Goal: Task Accomplishment & Management: Complete application form

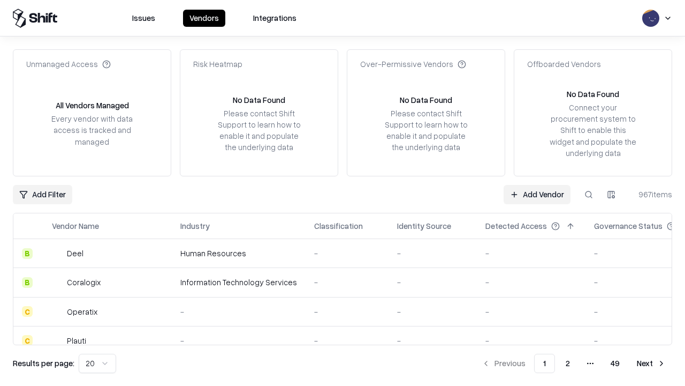
click at [537, 194] on link "Add Vendor" at bounding box center [537, 194] width 67 height 19
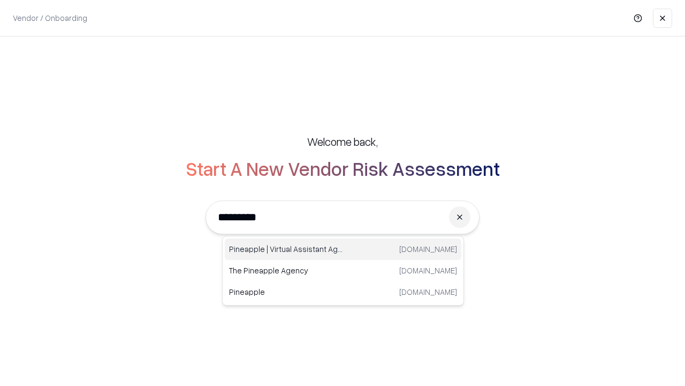
click at [343, 249] on div "Pineapple | Virtual Assistant Agency [DOMAIN_NAME]" at bounding box center [343, 248] width 237 height 21
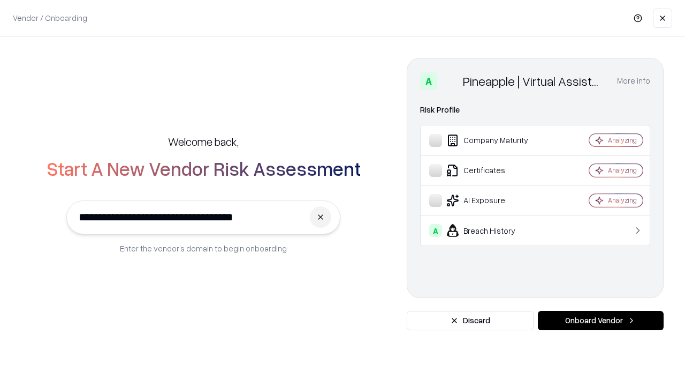
type input "**********"
click at [601, 320] on button "Onboard Vendor" at bounding box center [601, 320] width 126 height 19
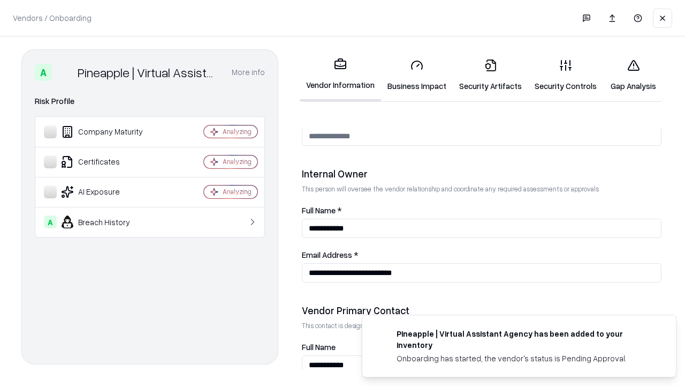
scroll to position [555, 0]
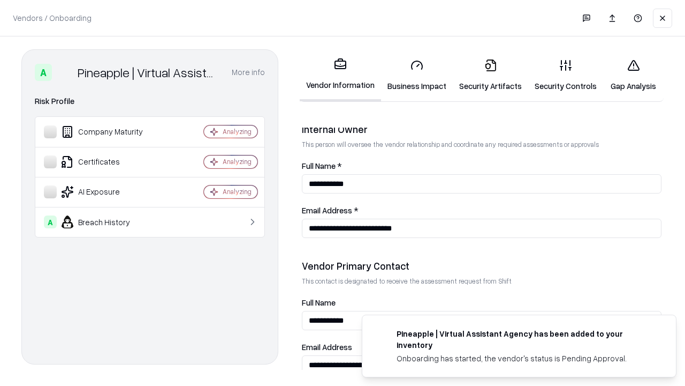
click at [491, 75] on link "Security Artifacts" at bounding box center [491, 75] width 76 height 50
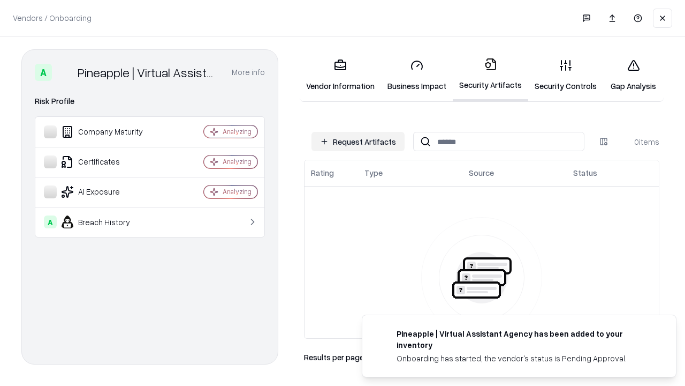
click at [358, 141] on button "Request Artifacts" at bounding box center [358, 141] width 93 height 19
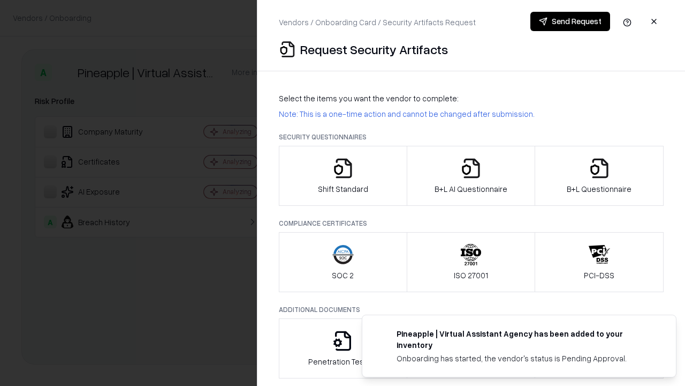
click at [599, 176] on icon "button" at bounding box center [599, 167] width 21 height 21
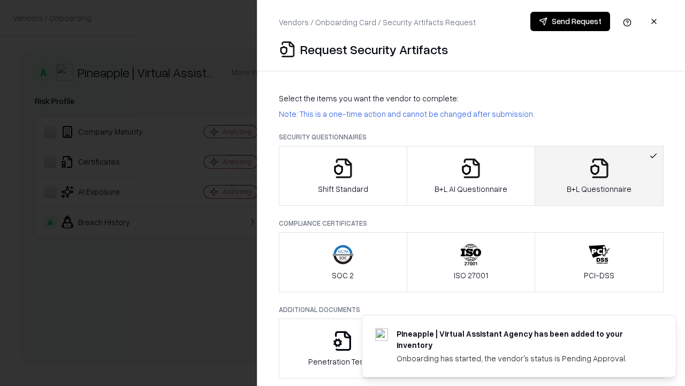
click at [471, 176] on icon "button" at bounding box center [471, 167] width 21 height 21
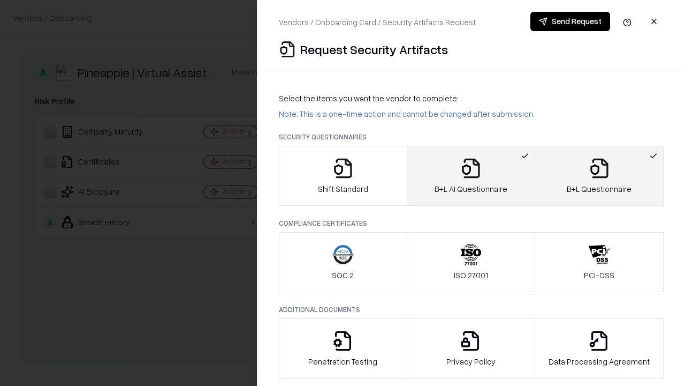
click at [570, 21] on button "Send Request" at bounding box center [571, 21] width 80 height 19
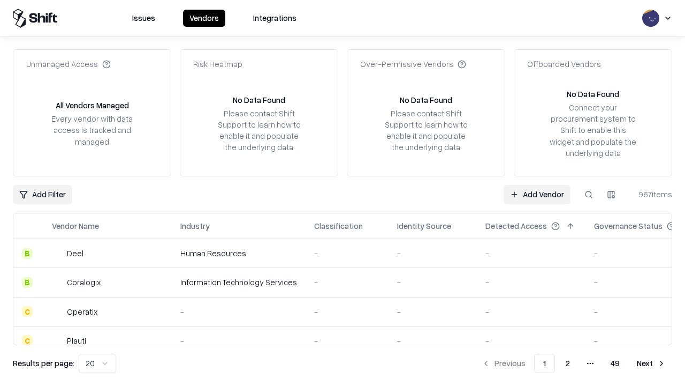
click at [537, 194] on link "Add Vendor" at bounding box center [537, 194] width 67 height 19
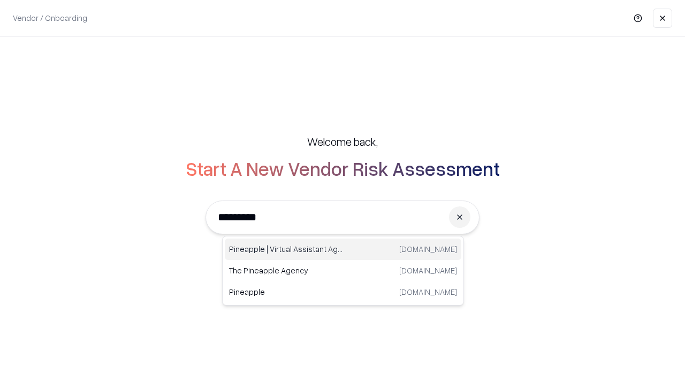
click at [343, 249] on div "Pineapple | Virtual Assistant Agency [DOMAIN_NAME]" at bounding box center [343, 248] width 237 height 21
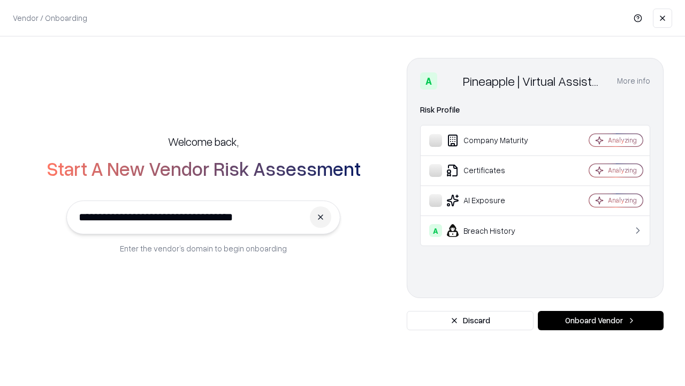
type input "**********"
click at [601, 320] on button "Onboard Vendor" at bounding box center [601, 320] width 126 height 19
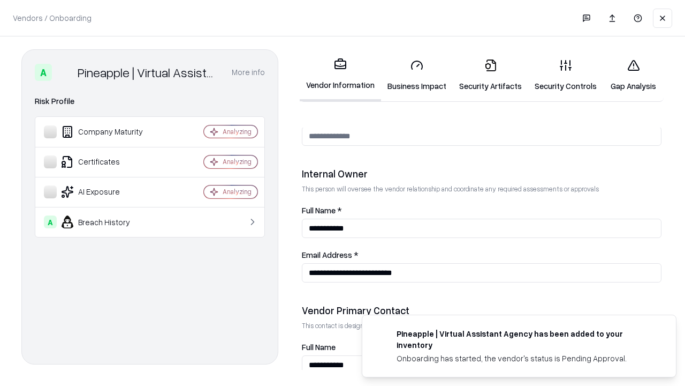
scroll to position [555, 0]
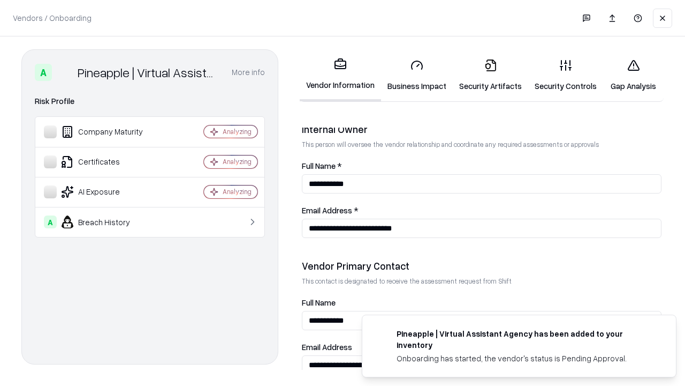
click at [633, 75] on link "Gap Analysis" at bounding box center [634, 75] width 61 height 50
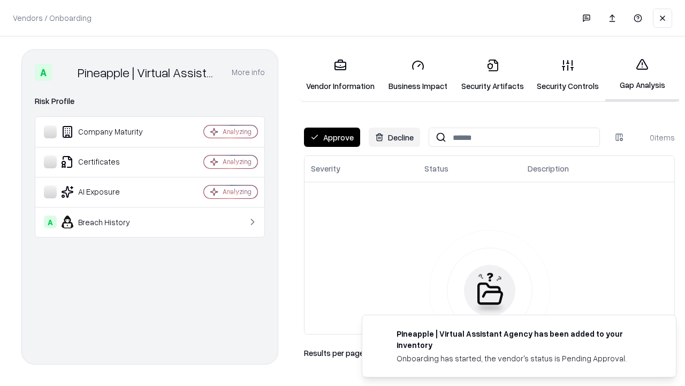
click at [332, 137] on button "Approve" at bounding box center [332, 136] width 56 height 19
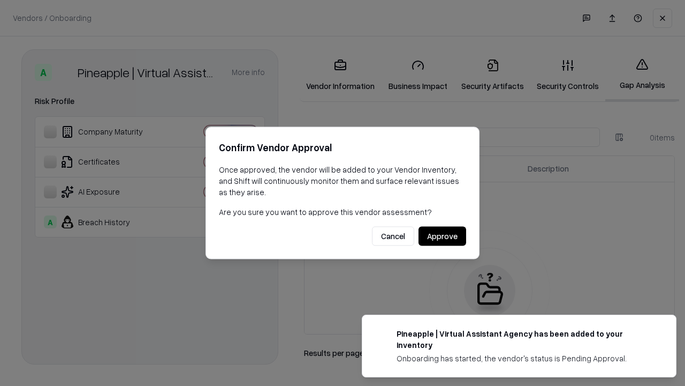
click at [442, 236] on button "Approve" at bounding box center [443, 236] width 48 height 19
